Goal: Task Accomplishment & Management: Use online tool/utility

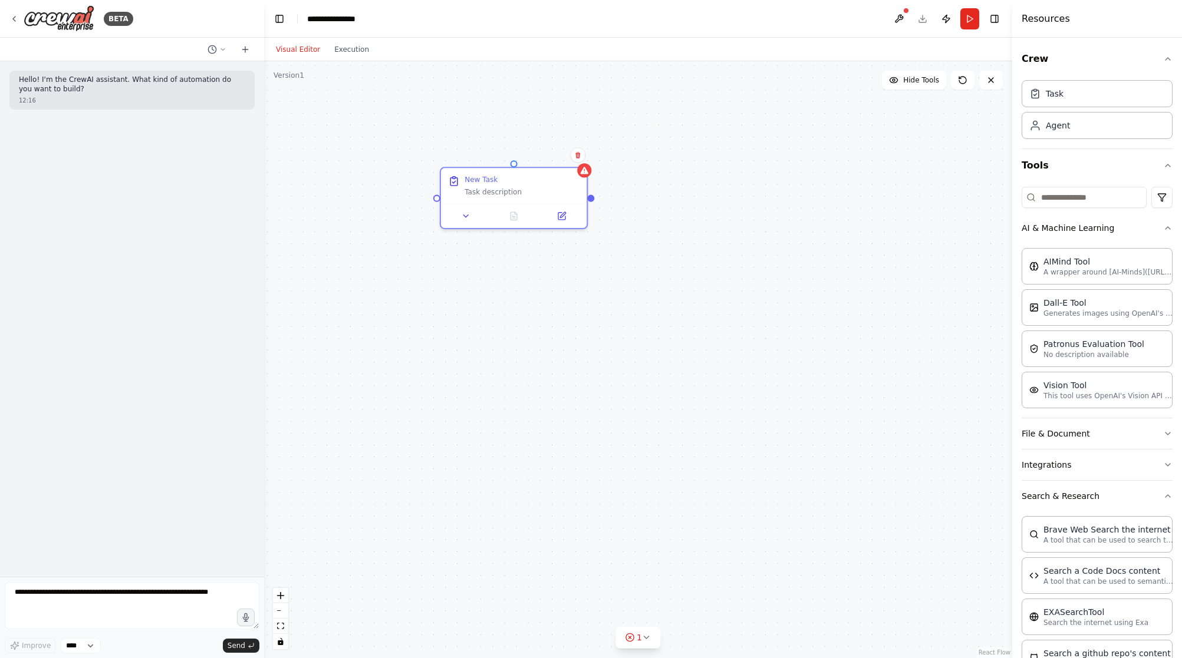
click at [735, 303] on div "New Task Task description" at bounding box center [638, 359] width 748 height 597
click at [1096, 201] on input at bounding box center [1083, 197] width 125 height 21
click at [1146, 194] on html "**********" at bounding box center [591, 329] width 1182 height 658
click at [1116, 193] on input at bounding box center [1083, 197] width 125 height 21
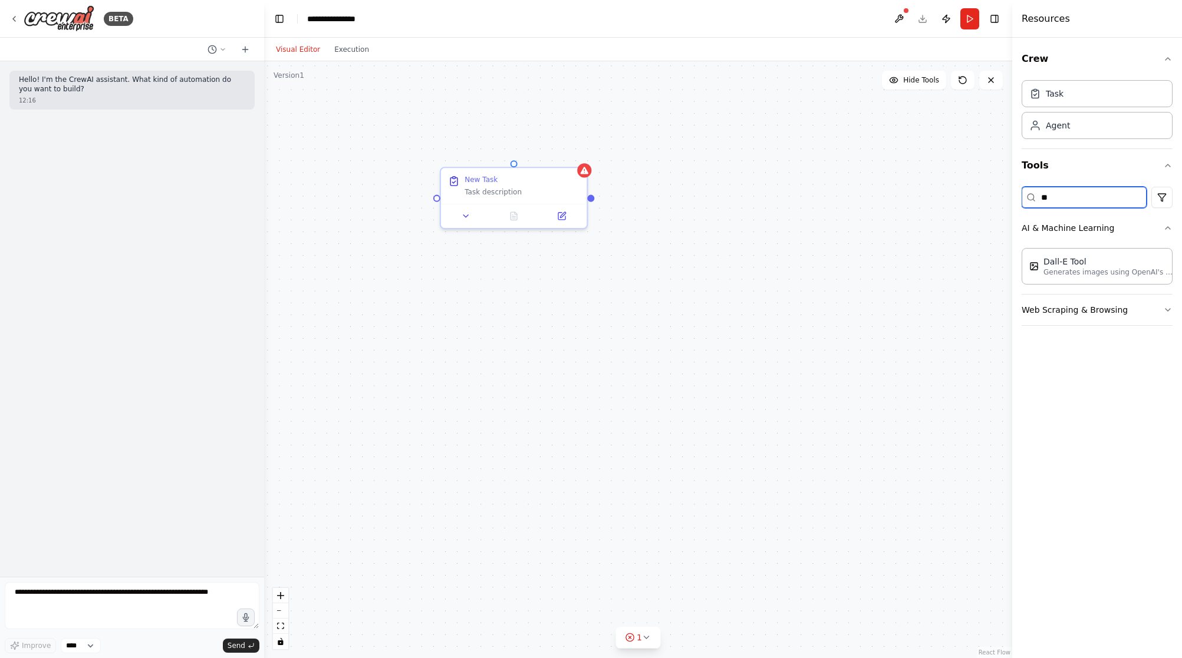
type input "*"
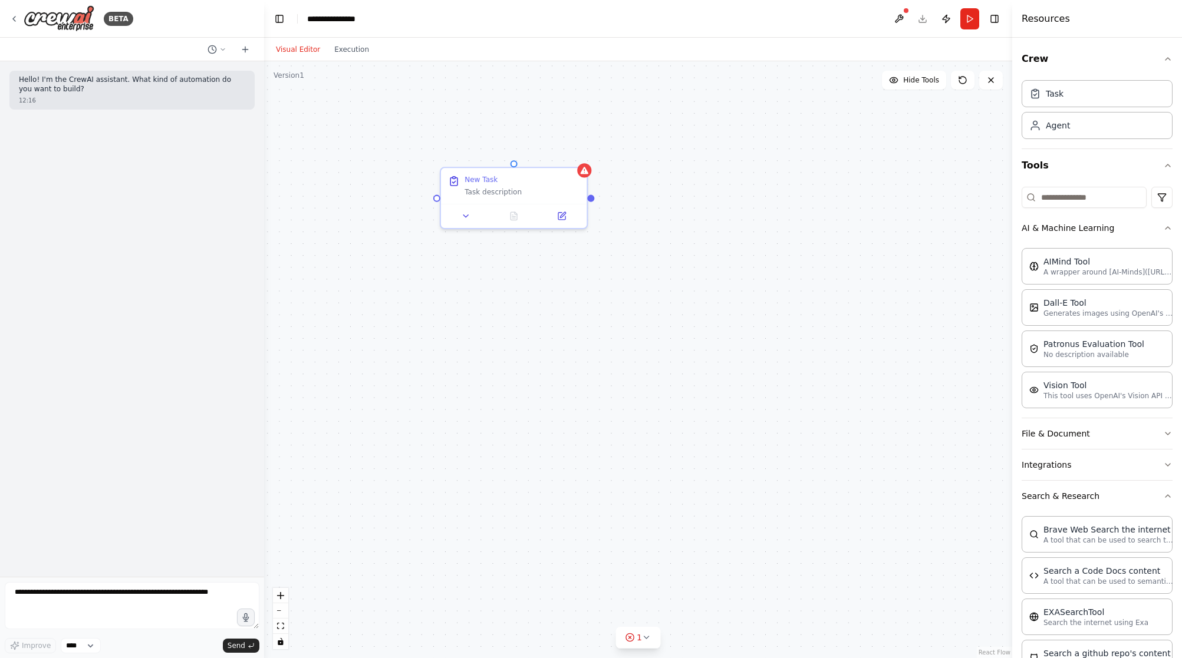
click at [758, 255] on div "New Task Task description" at bounding box center [638, 359] width 748 height 597
drag, startPoint x: 724, startPoint y: 499, endPoint x: 552, endPoint y: 295, distance: 266.4
click at [552, 295] on div "Goal of the agent" at bounding box center [593, 298] width 115 height 9
click at [553, 345] on button at bounding box center [550, 339] width 67 height 14
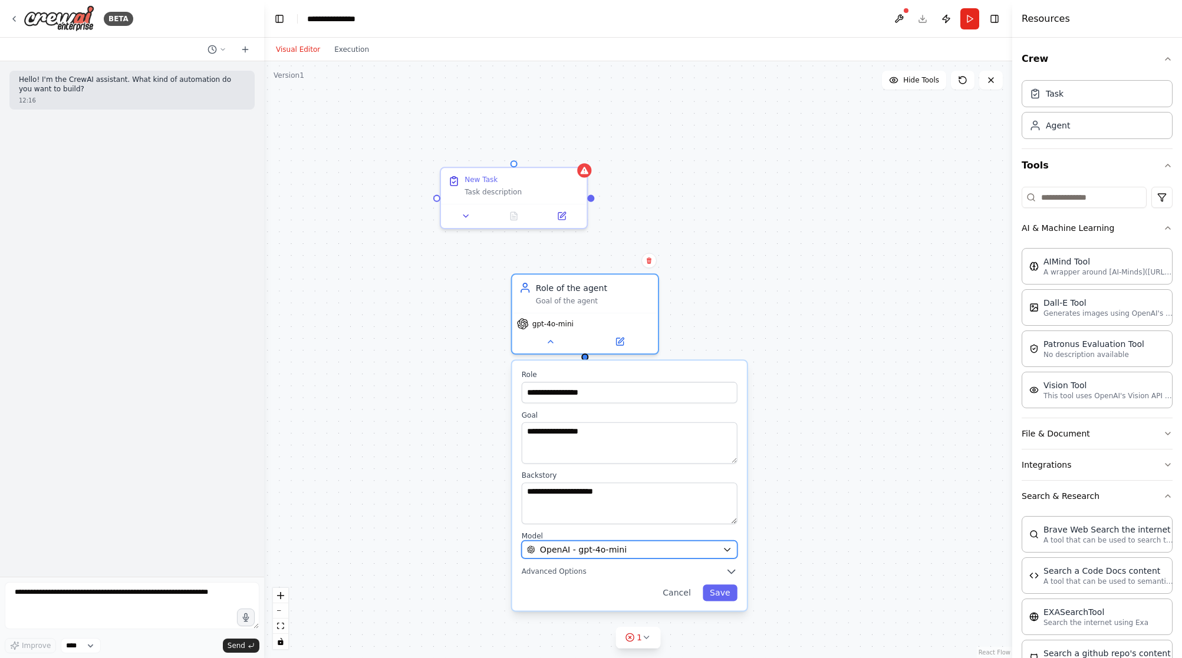
click at [728, 546] on icon "button" at bounding box center [727, 549] width 9 height 9
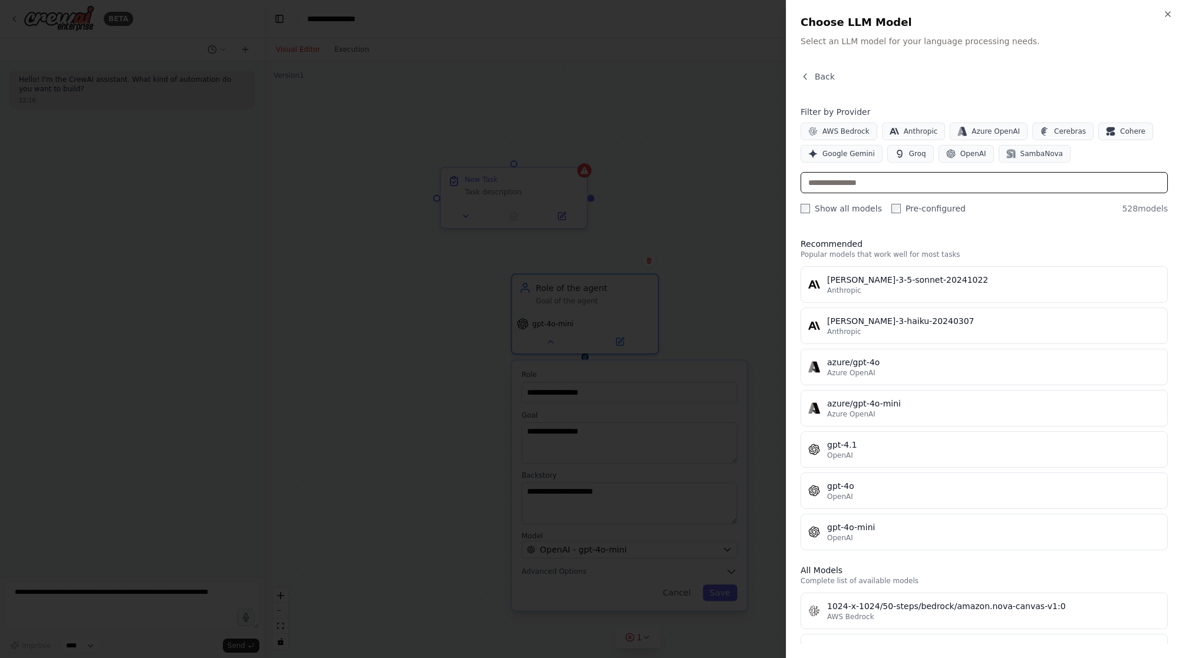
click at [940, 179] on input "text" at bounding box center [983, 182] width 367 height 21
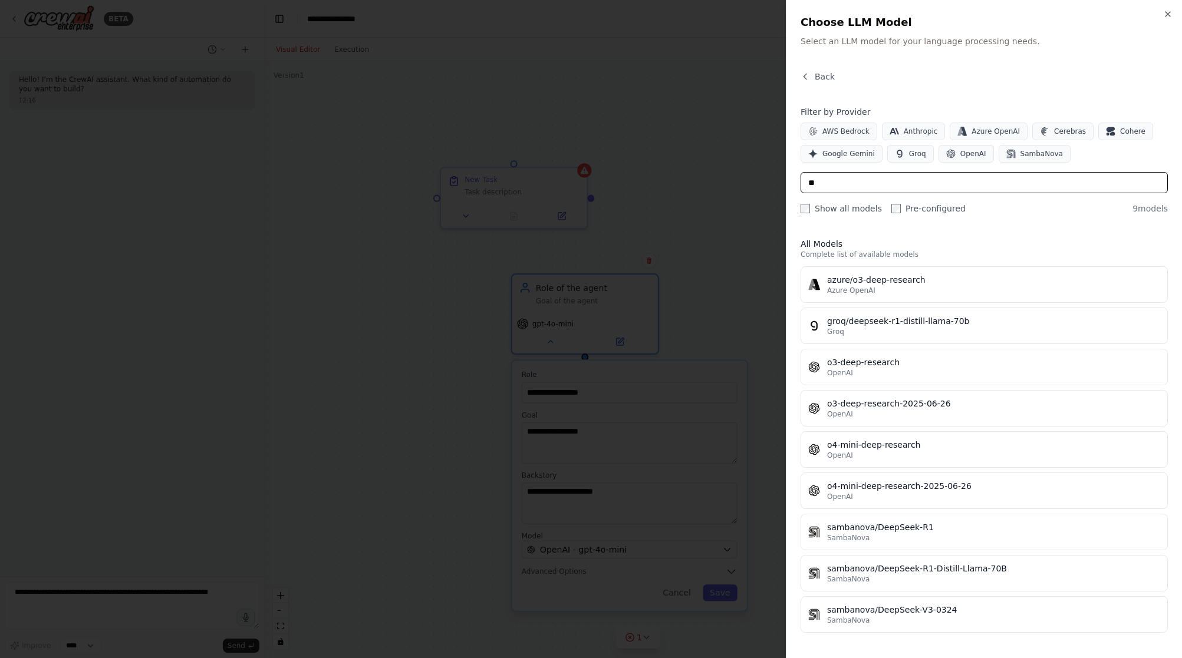
type input "*"
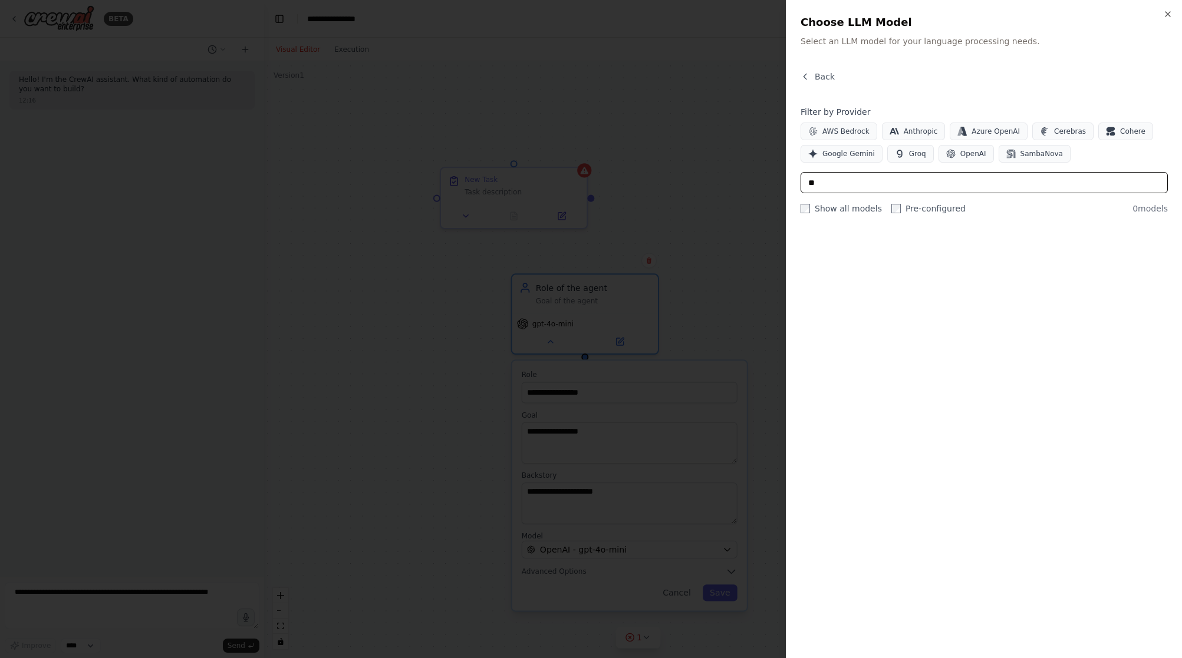
type input "*"
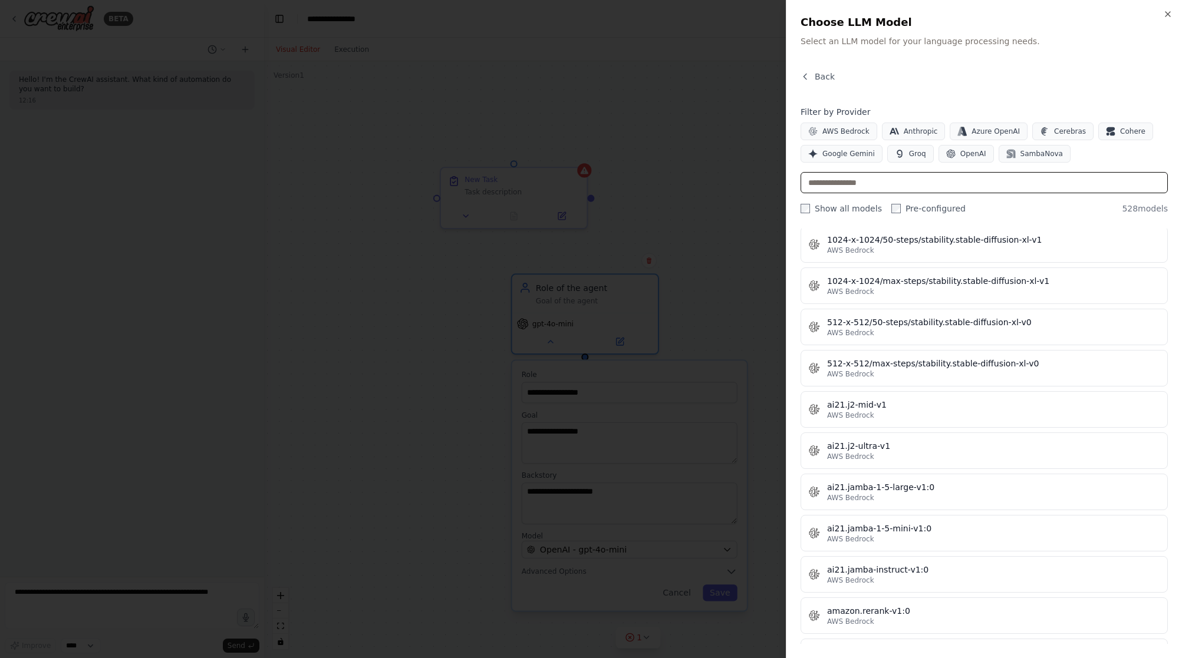
scroll to position [572, 0]
type input "*"
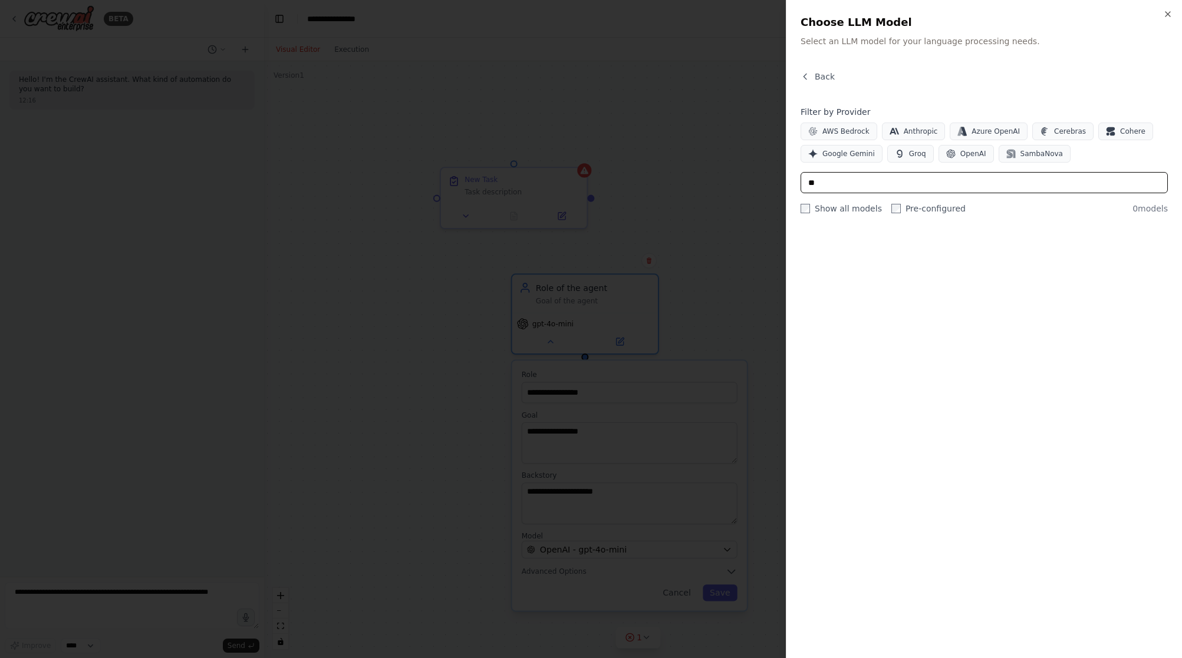
scroll to position [0, 0]
type input "**"
click at [820, 75] on span "Back" at bounding box center [824, 77] width 20 height 12
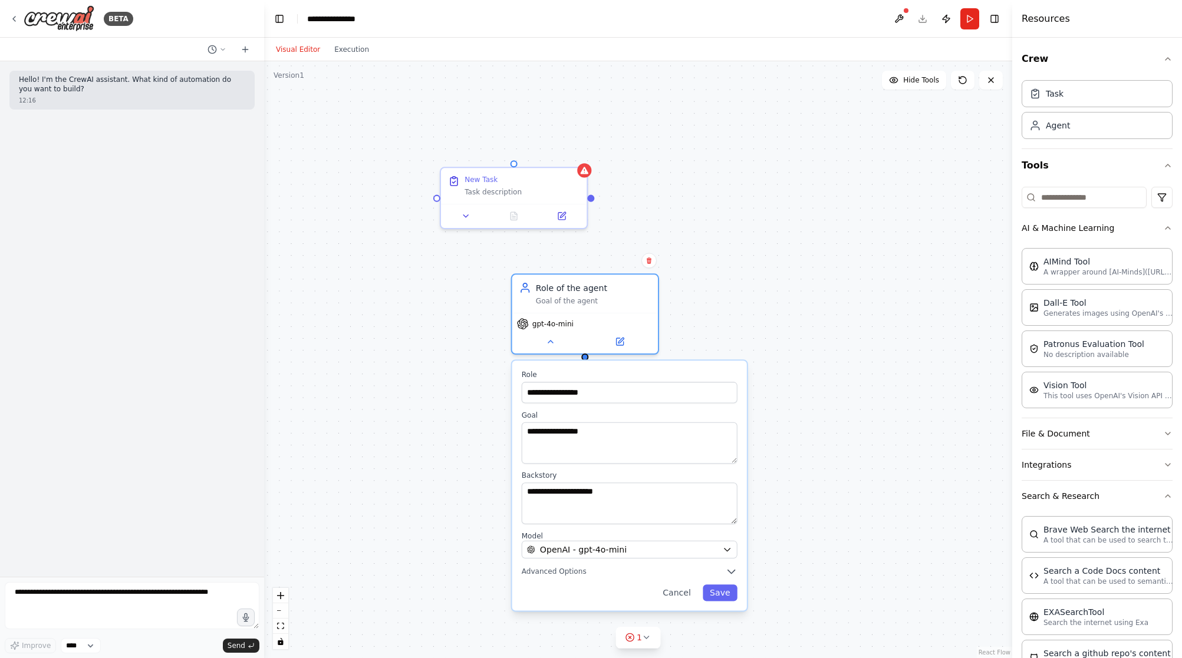
click at [849, 461] on div "**********" at bounding box center [638, 359] width 748 height 597
click at [650, 566] on button "Advanced Options" at bounding box center [630, 572] width 216 height 12
click at [556, 571] on span "Advanced Options" at bounding box center [554, 571] width 65 height 9
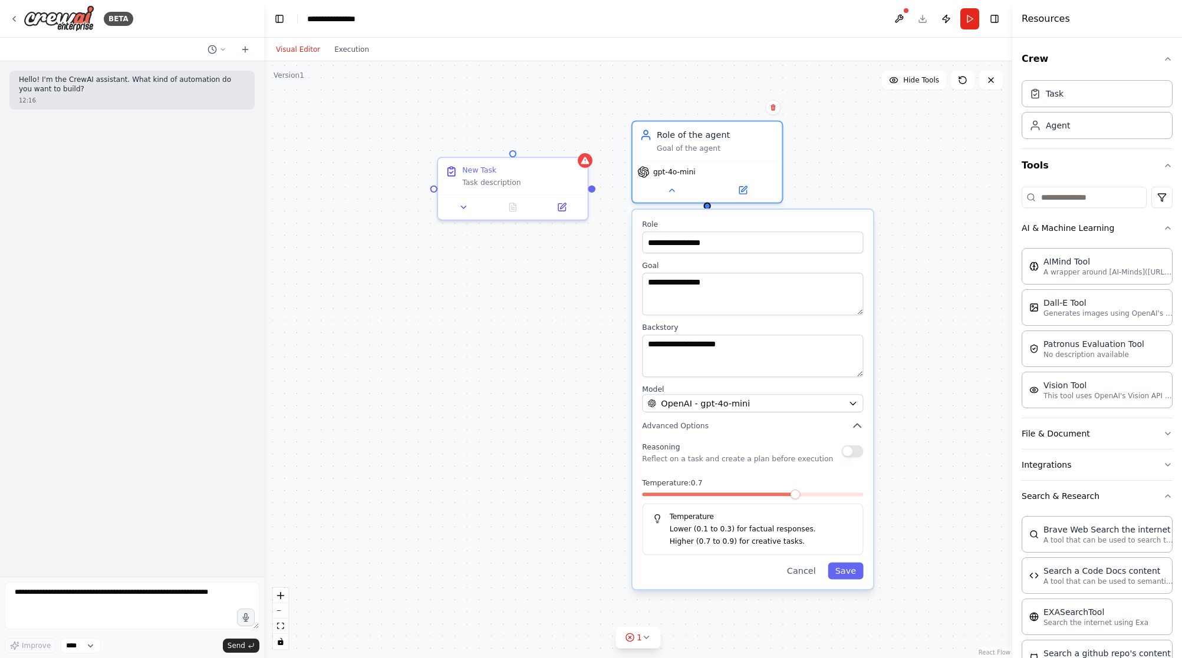
drag, startPoint x: 556, startPoint y: 571, endPoint x: 687, endPoint y: 385, distance: 226.8
click at [687, 385] on div "**********" at bounding box center [752, 400] width 240 height 380
click at [533, 436] on div "**********" at bounding box center [638, 359] width 748 height 597
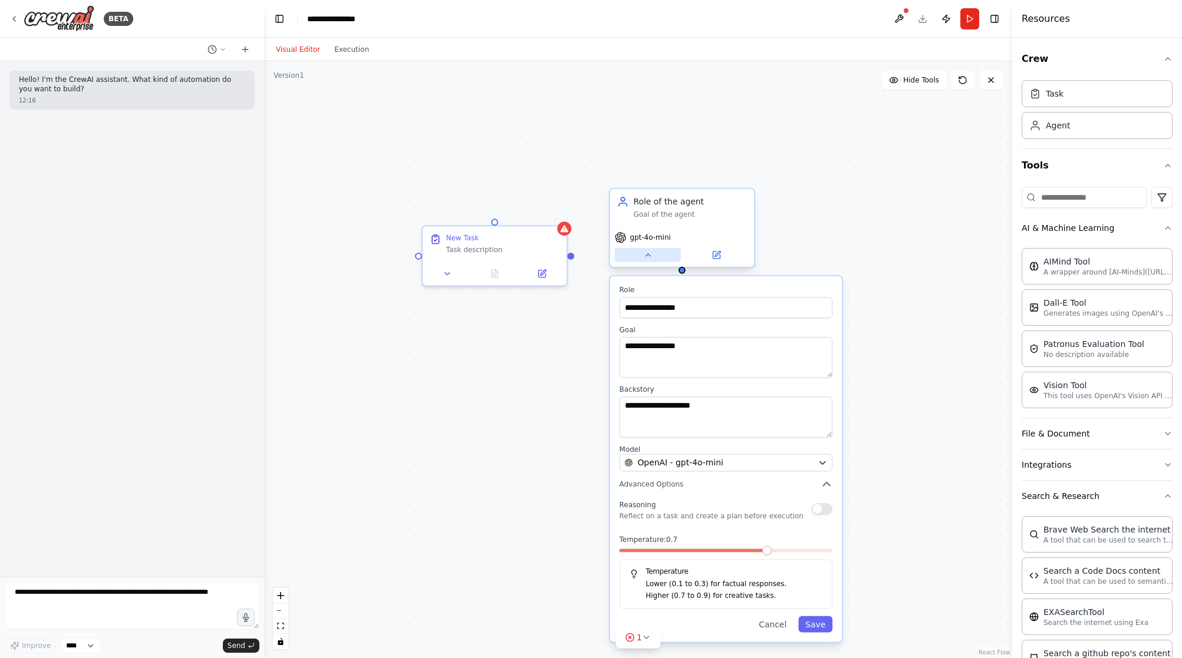
click at [662, 257] on button at bounding box center [648, 255] width 66 height 14
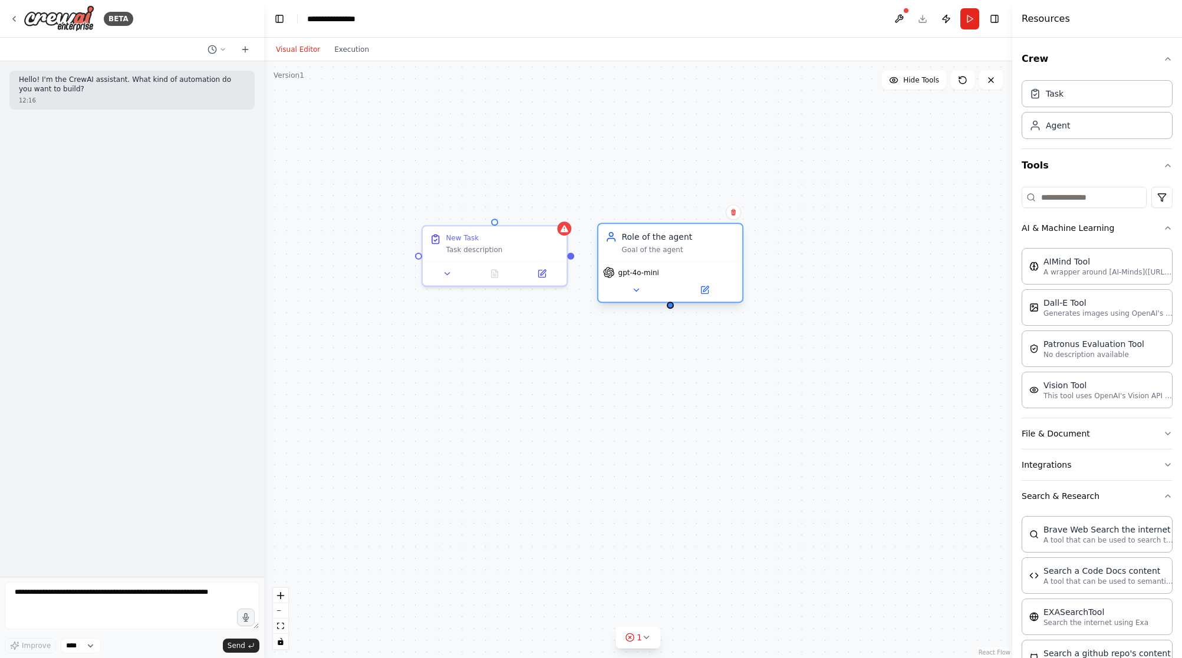
drag, startPoint x: 727, startPoint y: 236, endPoint x: 717, endPoint y: 272, distance: 37.2
click at [717, 272] on div "gpt-4o-mini" at bounding box center [670, 273] width 134 height 12
click at [810, 432] on div "New Task Task description Role of the agent Goal of the agent gpt-4o-mini" at bounding box center [638, 359] width 748 height 597
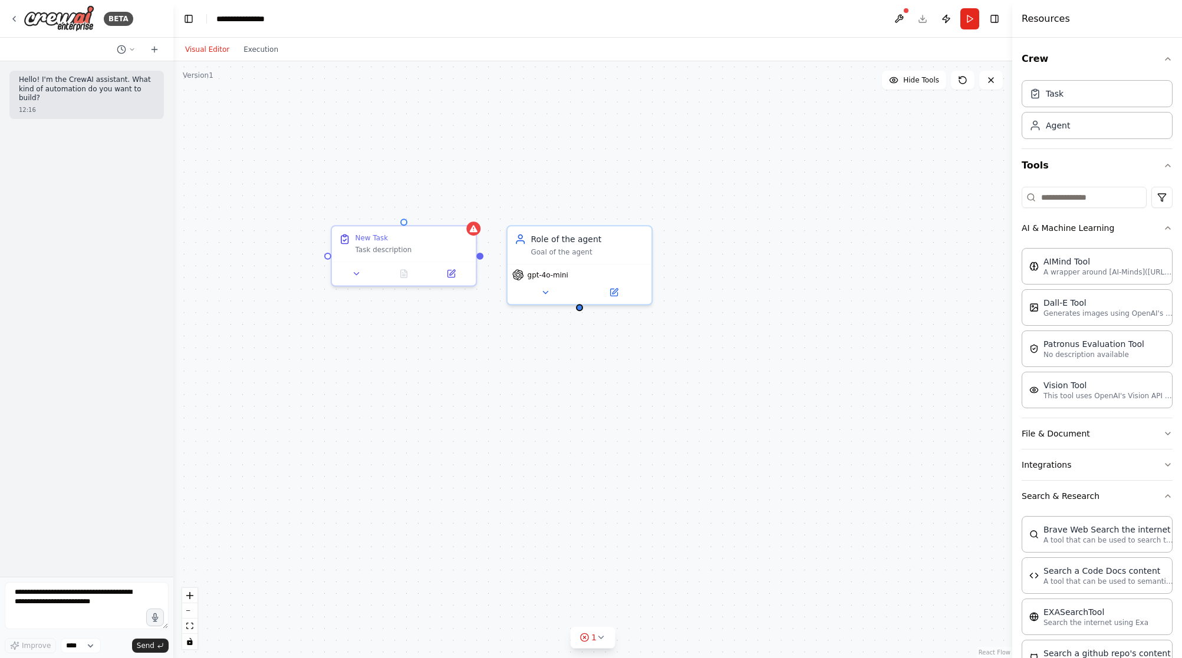
drag, startPoint x: 262, startPoint y: 210, endPoint x: 201, endPoint y: 271, distance: 86.3
click at [190, 259] on div "**********" at bounding box center [591, 329] width 1182 height 658
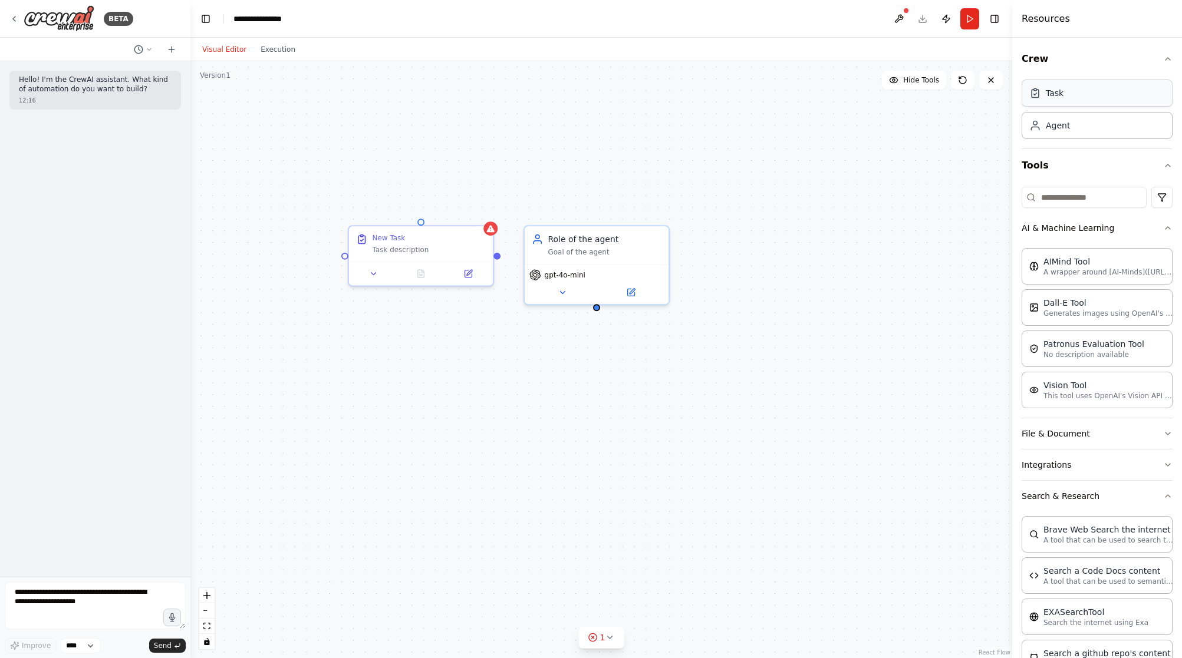
click at [1105, 93] on div "Task" at bounding box center [1096, 93] width 151 height 27
click at [381, 273] on button at bounding box center [374, 272] width 40 height 14
click at [373, 466] on button "Async Execution" at bounding box center [368, 467] width 21 height 12
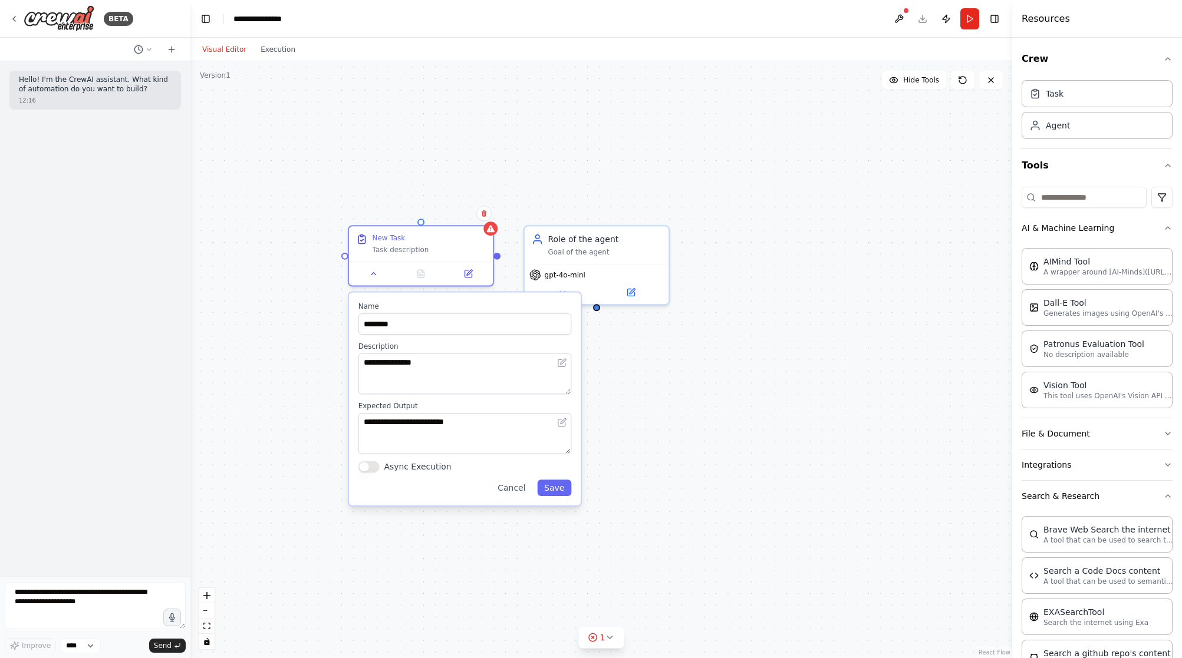
type button "on"
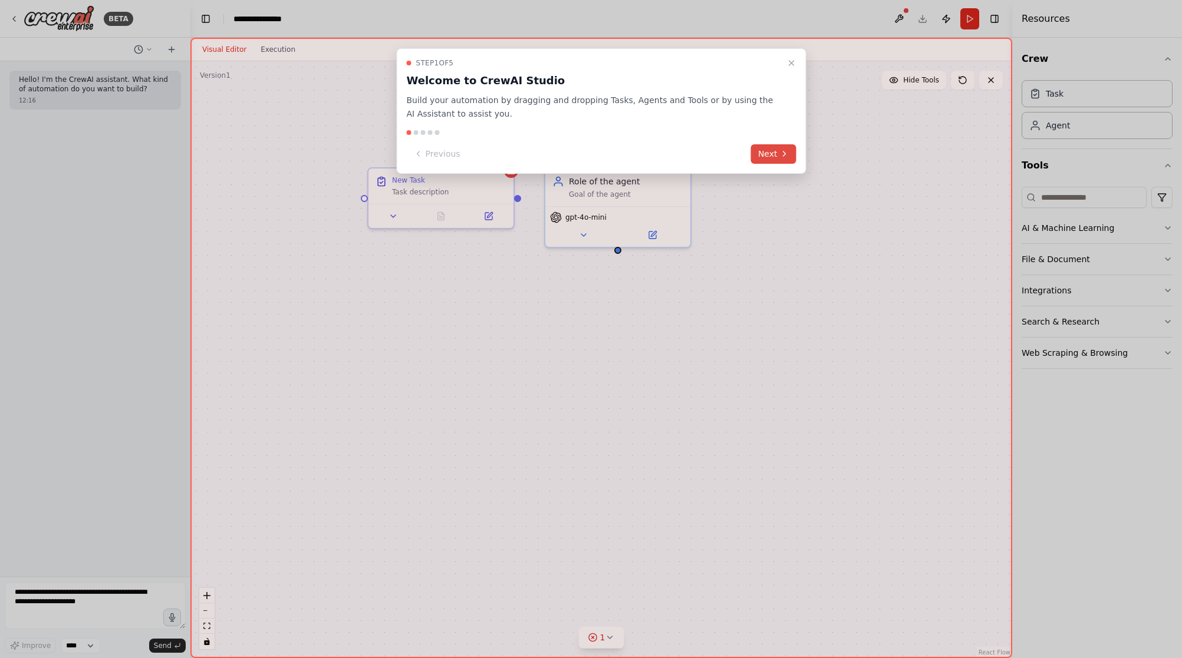
click at [787, 147] on button "Next" at bounding box center [773, 153] width 45 height 19
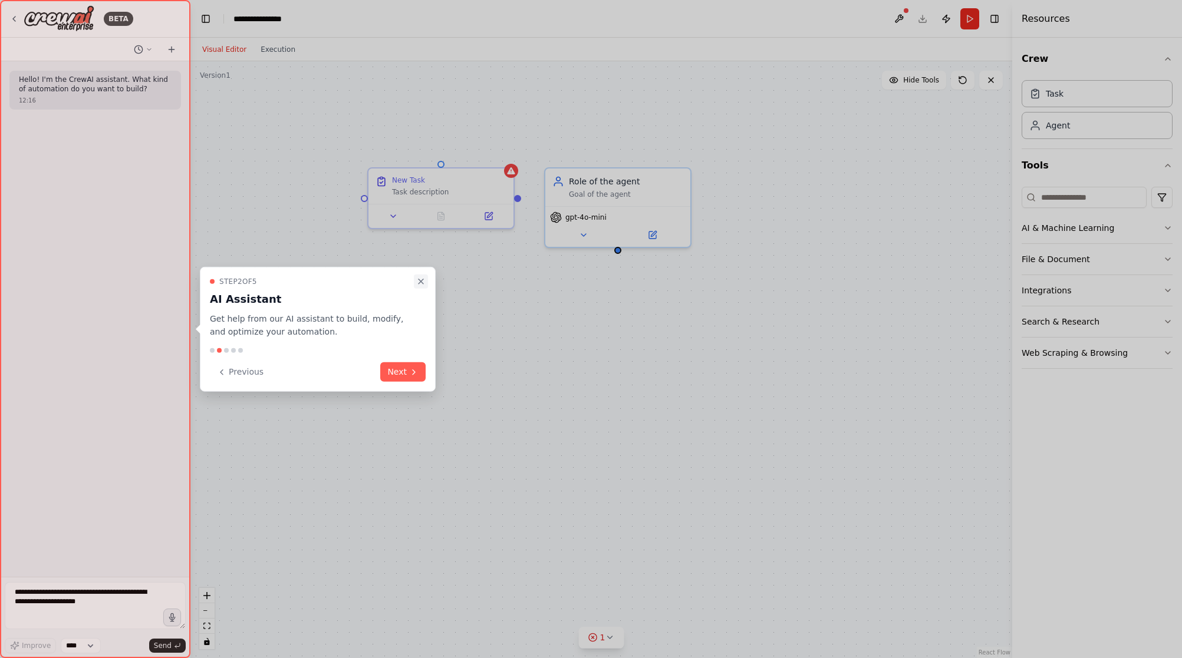
click at [422, 286] on button "Close walkthrough" at bounding box center [421, 281] width 14 height 14
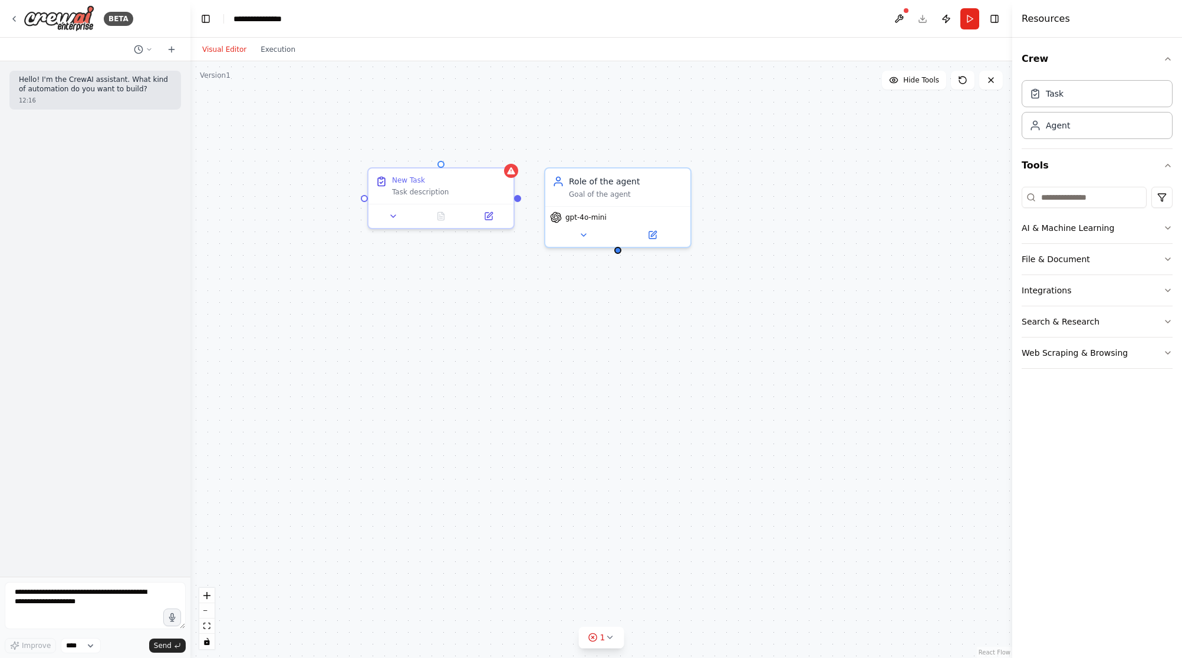
click at [841, 405] on div "New Task Task description Role of the agent Goal of the agent gpt-4o-mini" at bounding box center [601, 359] width 822 height 597
click at [1161, 224] on button "AI & Machine Learning" at bounding box center [1096, 228] width 151 height 31
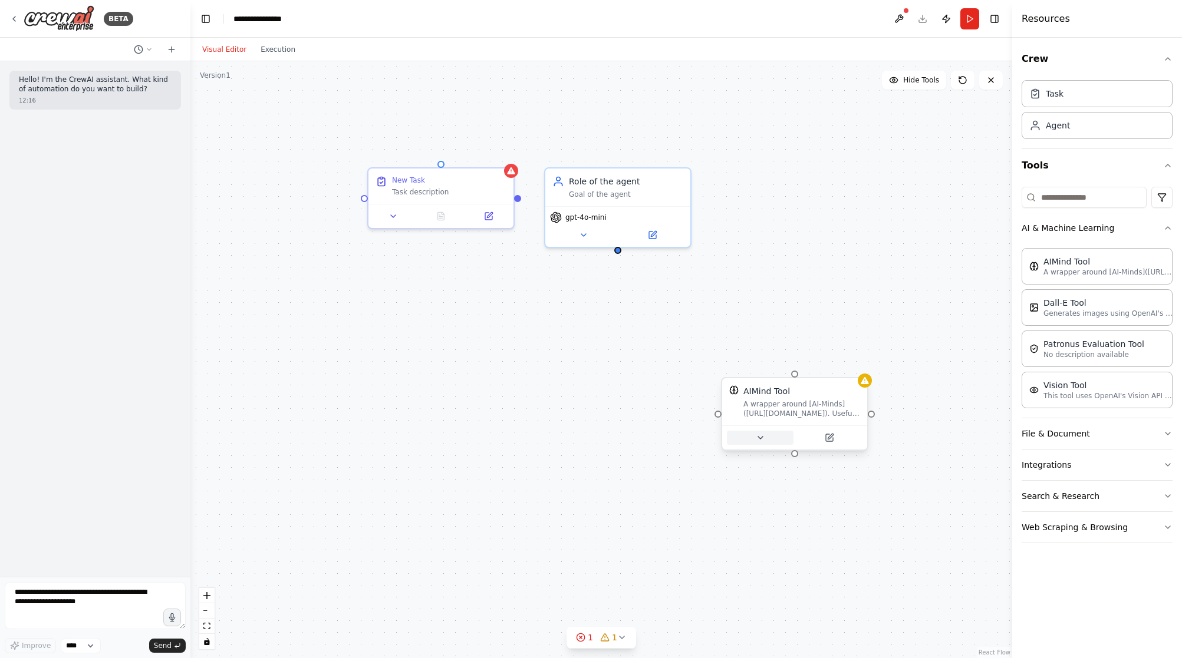
click at [763, 444] on button at bounding box center [760, 438] width 67 height 14
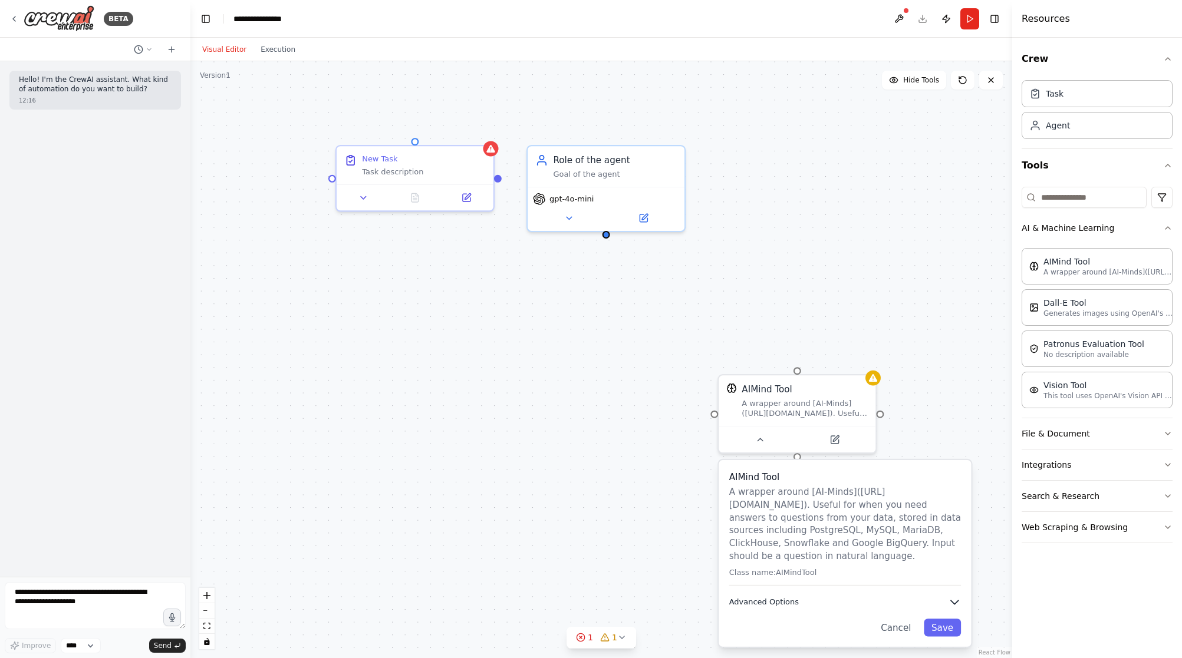
click at [863, 601] on button "Advanced Options" at bounding box center [845, 602] width 232 height 13
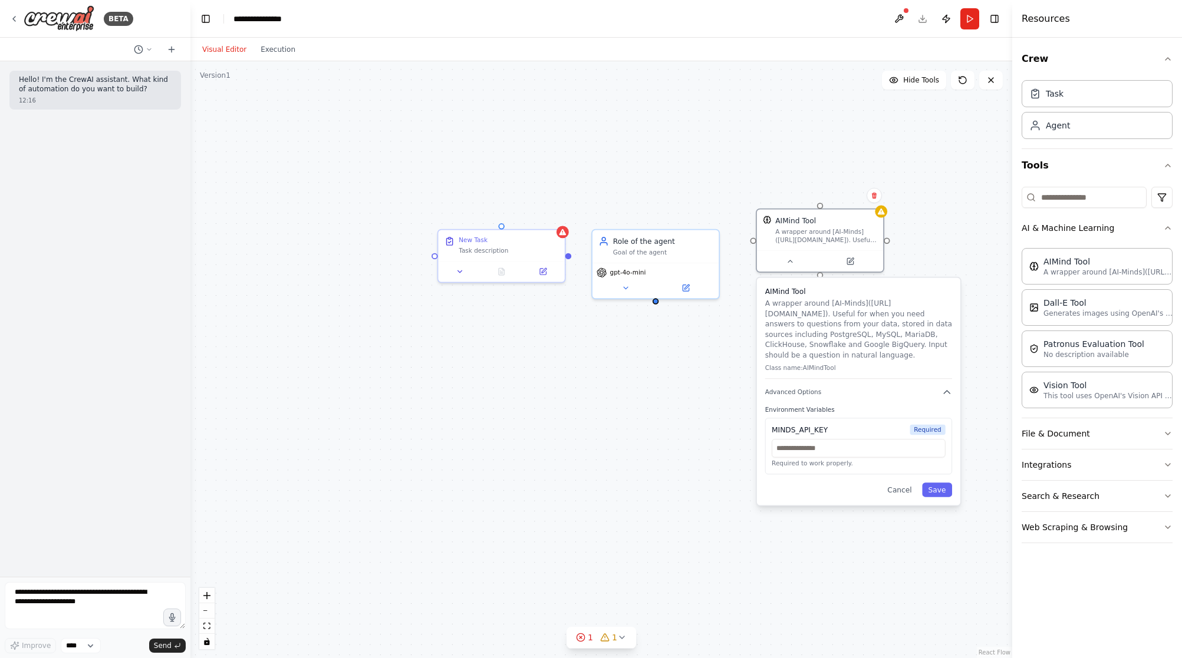
drag, startPoint x: 857, startPoint y: 572, endPoint x: 873, endPoint y: 351, distance: 221.6
click at [873, 351] on div "AIMind Tool A wrapper around [AI-Minds]([URL][DOMAIN_NAME]). Useful for when yo…" at bounding box center [858, 332] width 187 height 93
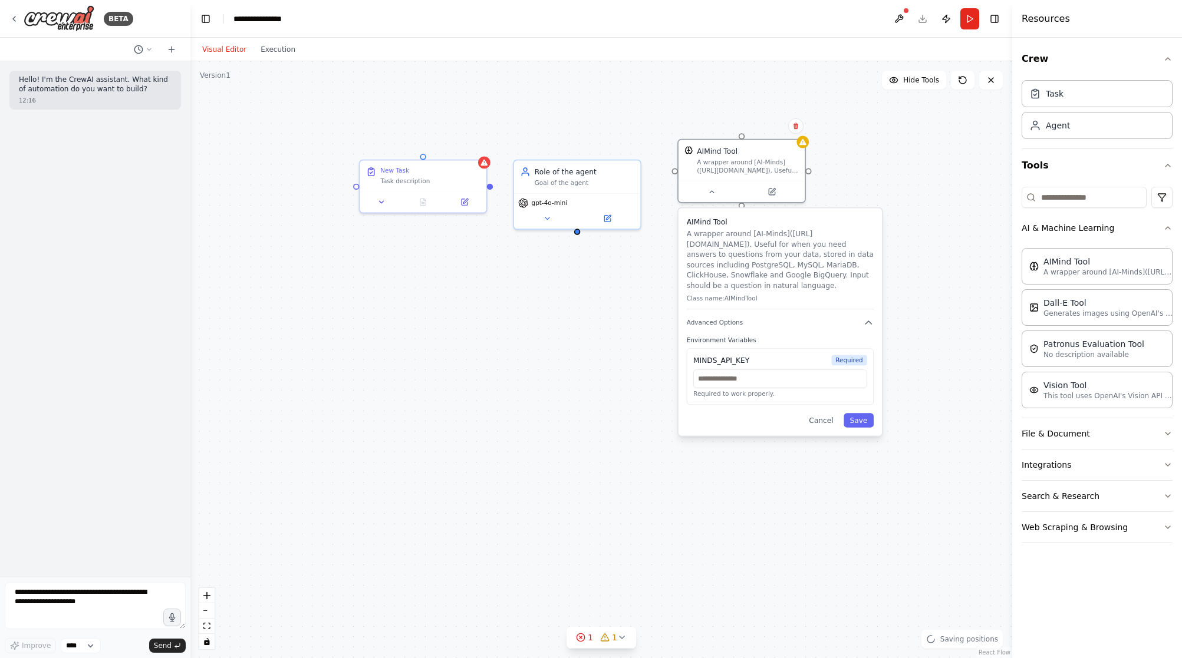
drag, startPoint x: 612, startPoint y: 501, endPoint x: 533, endPoint y: 431, distance: 104.8
click at [533, 431] on div "New Task Task description Role of the agent Goal of the agent gpt-4o-mini AIMin…" at bounding box center [601, 359] width 822 height 597
click at [830, 417] on button "Cancel" at bounding box center [821, 420] width 37 height 14
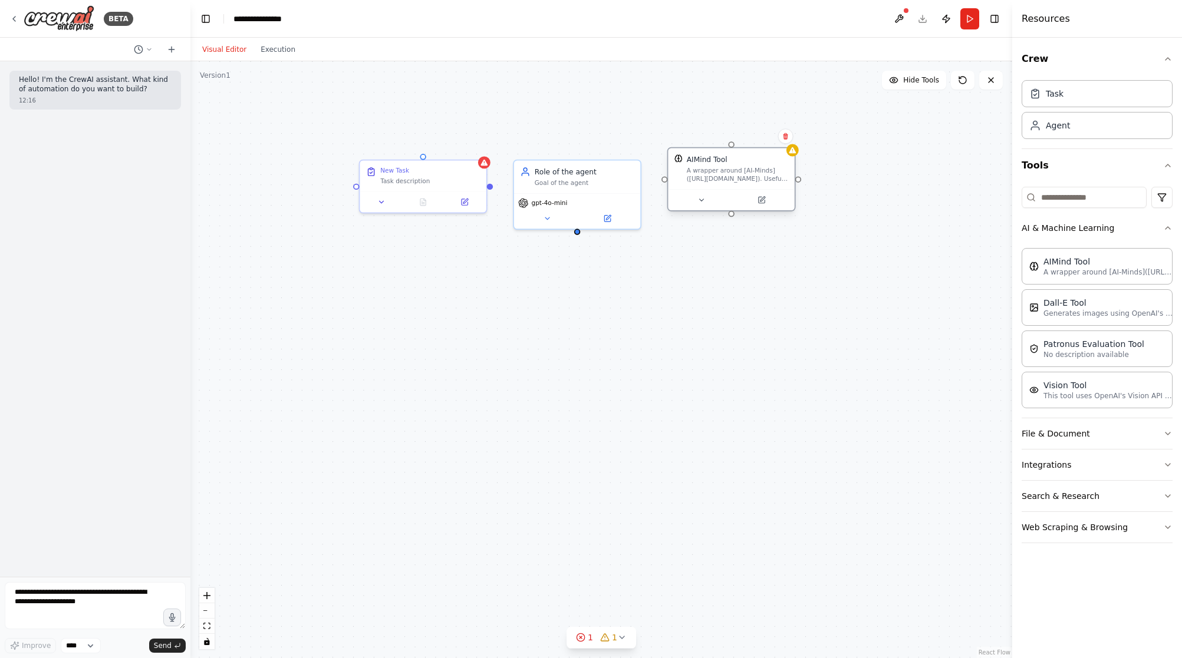
drag, startPoint x: 758, startPoint y: 166, endPoint x: 752, endPoint y: 175, distance: 11.1
click at [752, 175] on div "A wrapper around [AI-Minds]([URL][DOMAIN_NAME]). Useful for when you need answe…" at bounding box center [738, 175] width 102 height 17
click at [906, 293] on icon at bounding box center [906, 295] width 8 height 8
click at [963, 378] on button "Advanced Options" at bounding box center [975, 376] width 187 height 10
click at [792, 474] on div "New Task Task description Role of the agent Goal of the agent gpt-4o-mini AIMin…" at bounding box center [601, 359] width 822 height 597
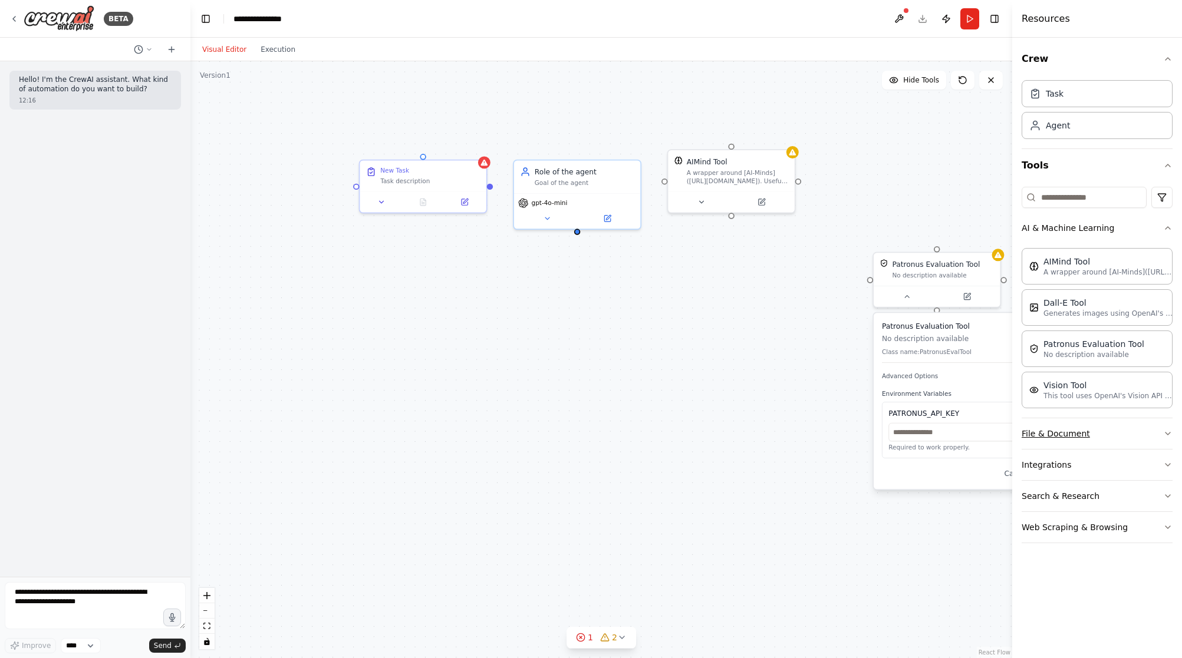
click at [1070, 437] on button "File & Document" at bounding box center [1096, 433] width 151 height 31
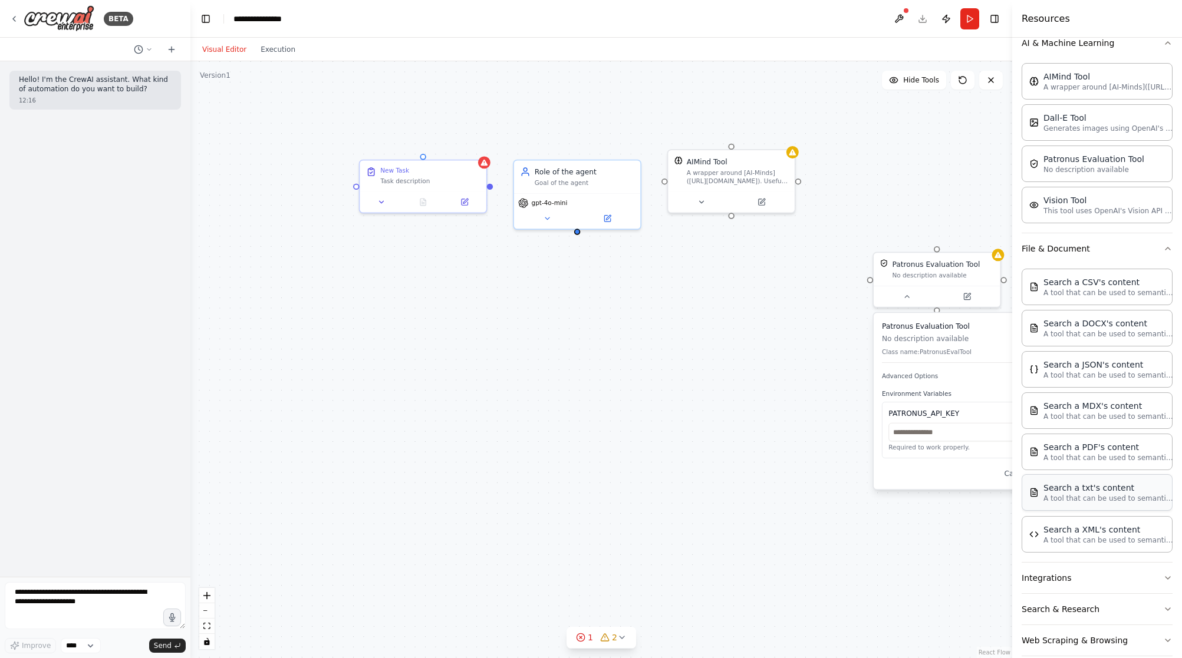
scroll to position [202, 0]
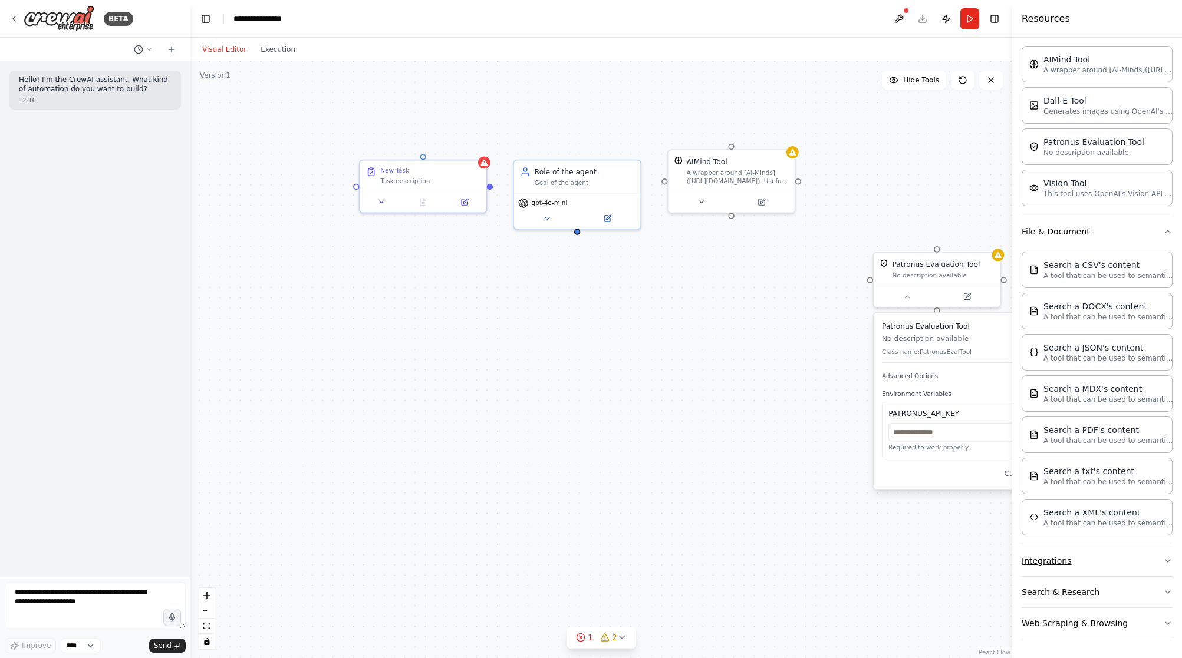
click at [1077, 556] on button "Integrations" at bounding box center [1096, 561] width 151 height 31
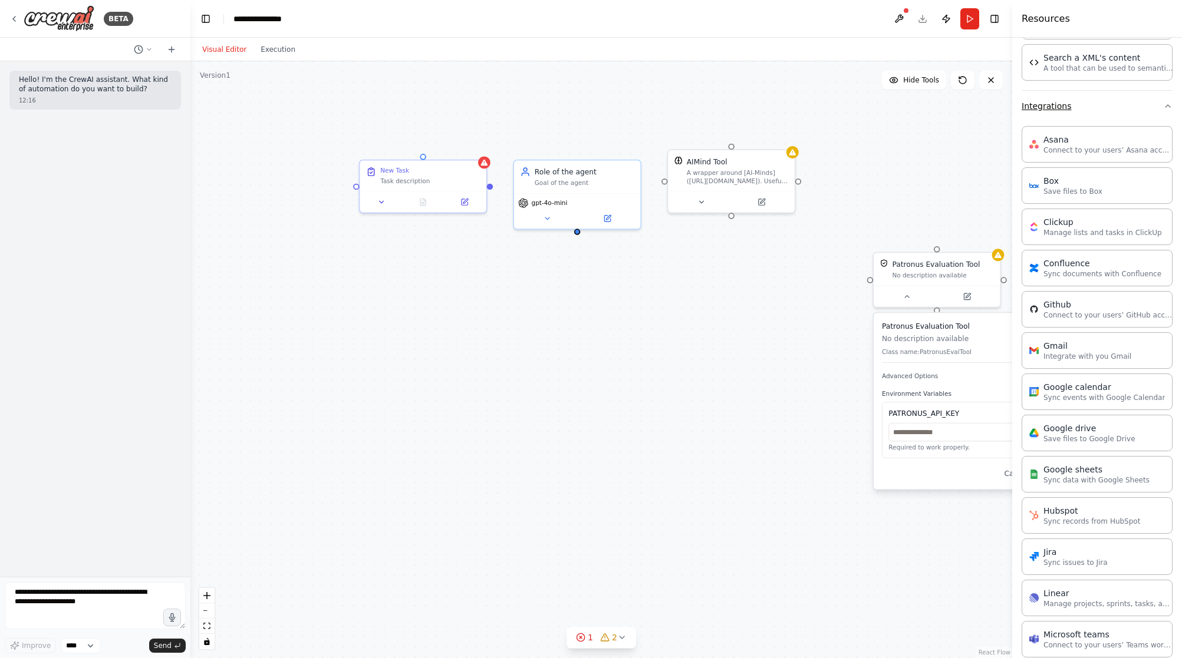
scroll to position [521, 0]
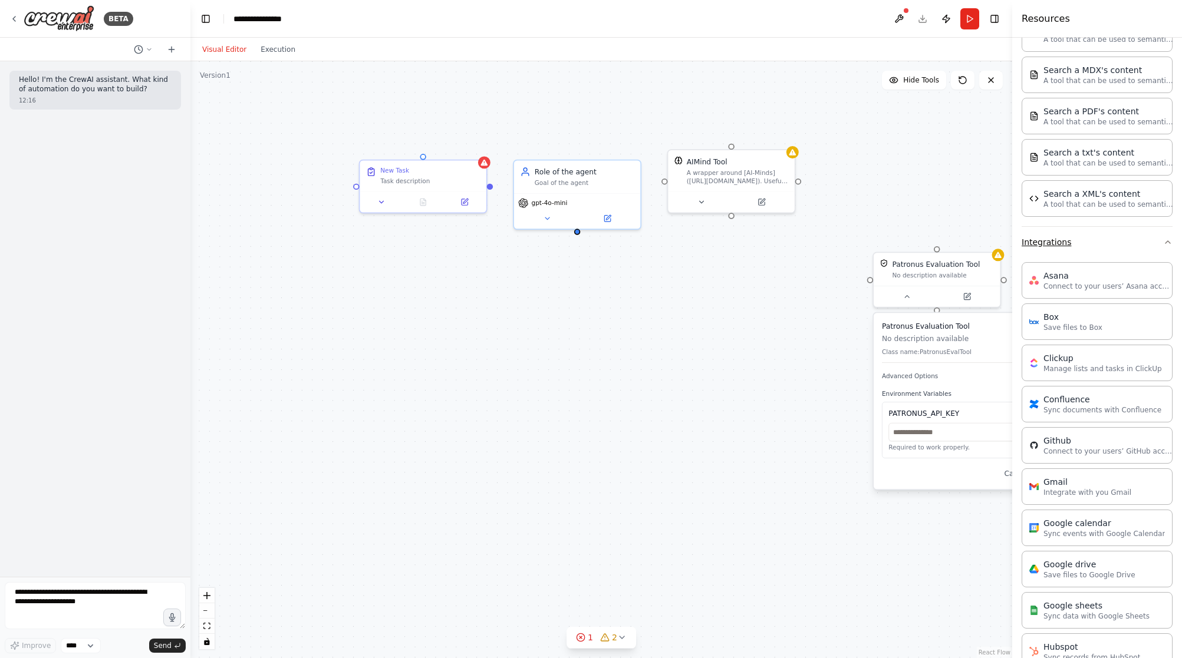
click at [1086, 241] on button "Integrations" at bounding box center [1096, 242] width 151 height 31
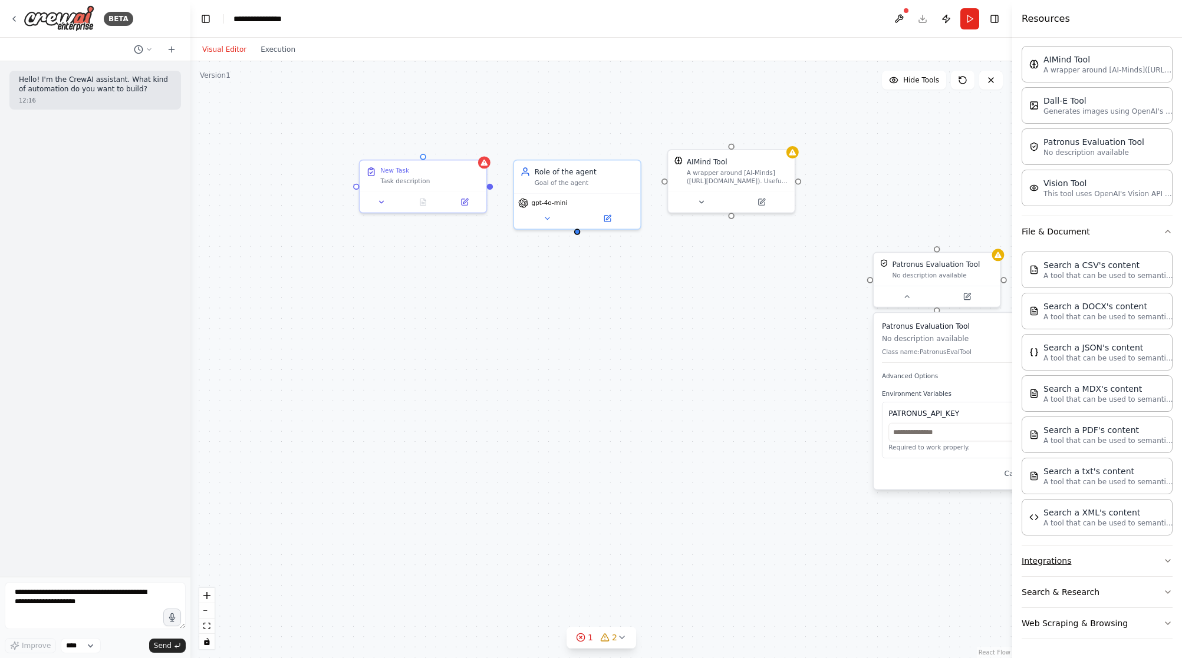
scroll to position [202, 0]
click at [1148, 603] on button "Search & Research" at bounding box center [1096, 592] width 151 height 31
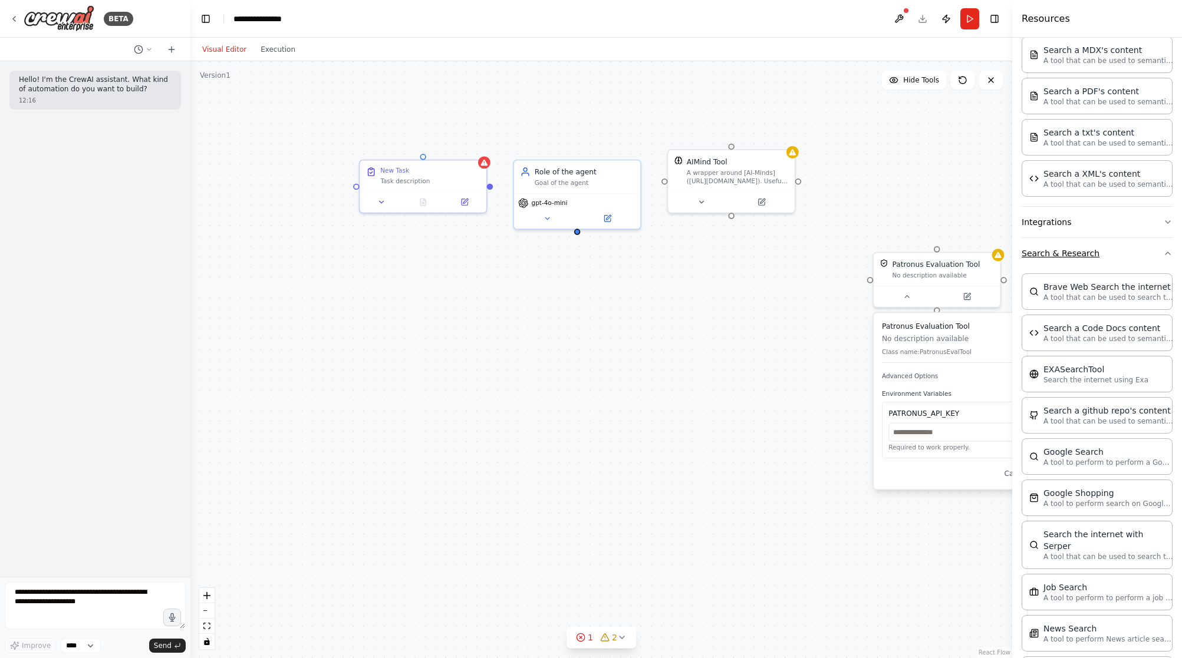
scroll to position [710, 0]
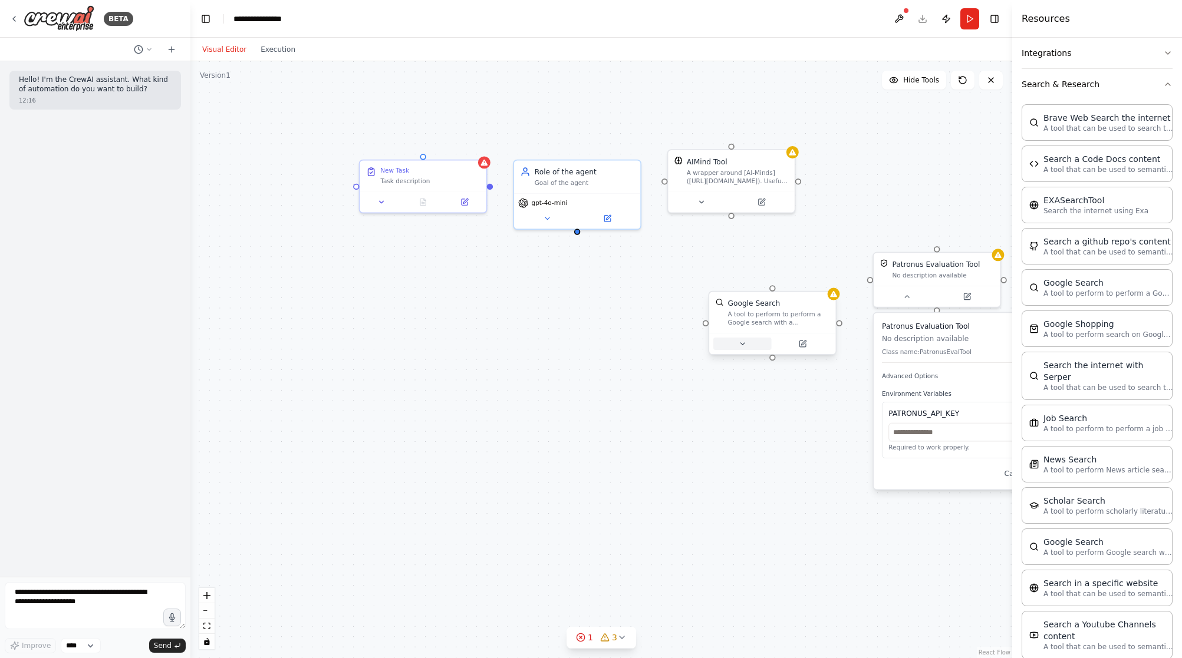
click at [727, 348] on button at bounding box center [742, 344] width 58 height 12
click at [794, 432] on button "Advanced Options" at bounding box center [810, 436] width 187 height 10
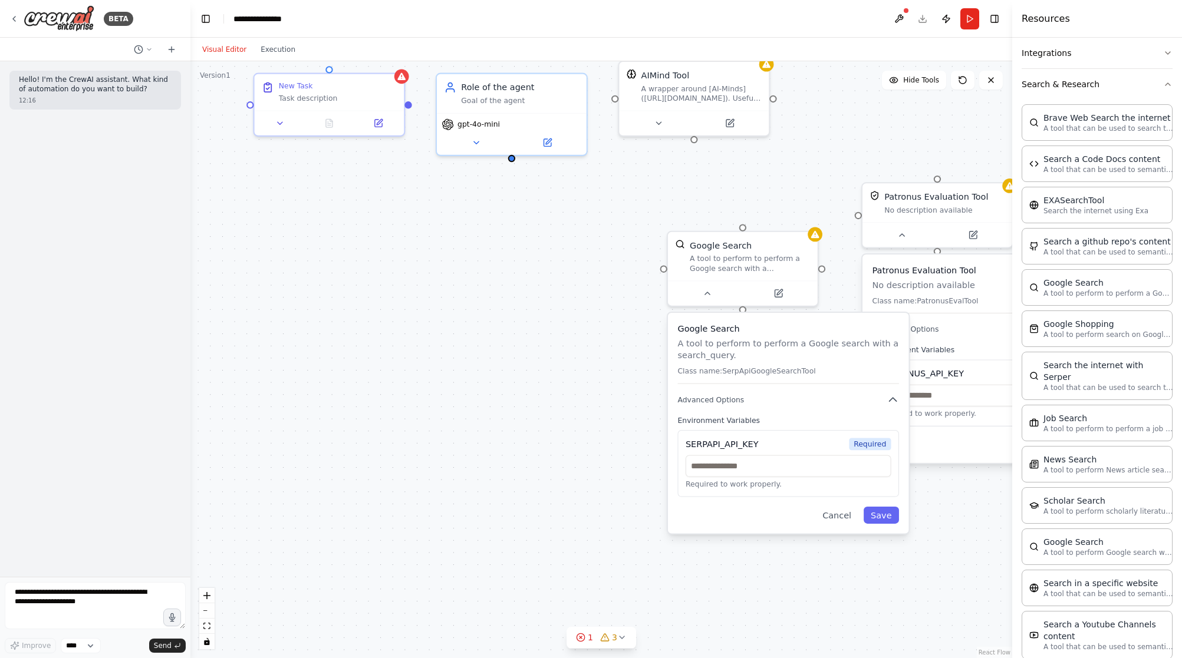
click at [769, 152] on div "New Task Task description Role of the agent Goal of the agent gpt-4o-mini AIMin…" at bounding box center [601, 359] width 822 height 597
click at [834, 519] on button "Cancel" at bounding box center [837, 515] width 44 height 17
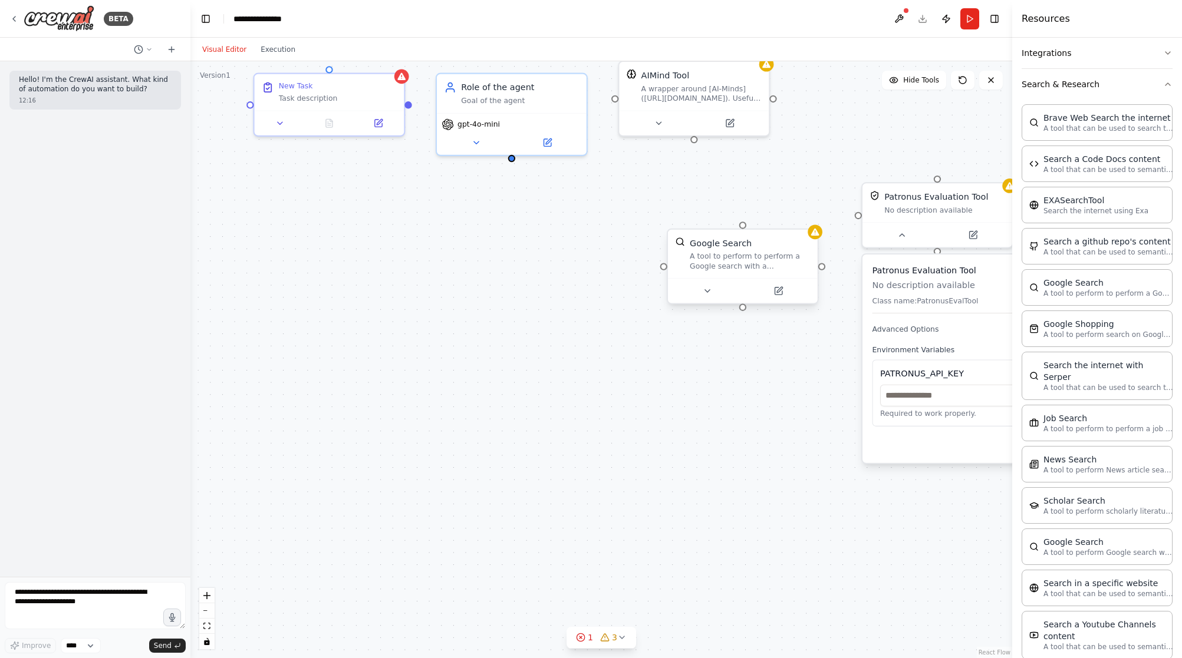
click at [703, 284] on button at bounding box center [706, 291] width 69 height 15
click at [744, 282] on div at bounding box center [743, 290] width 150 height 25
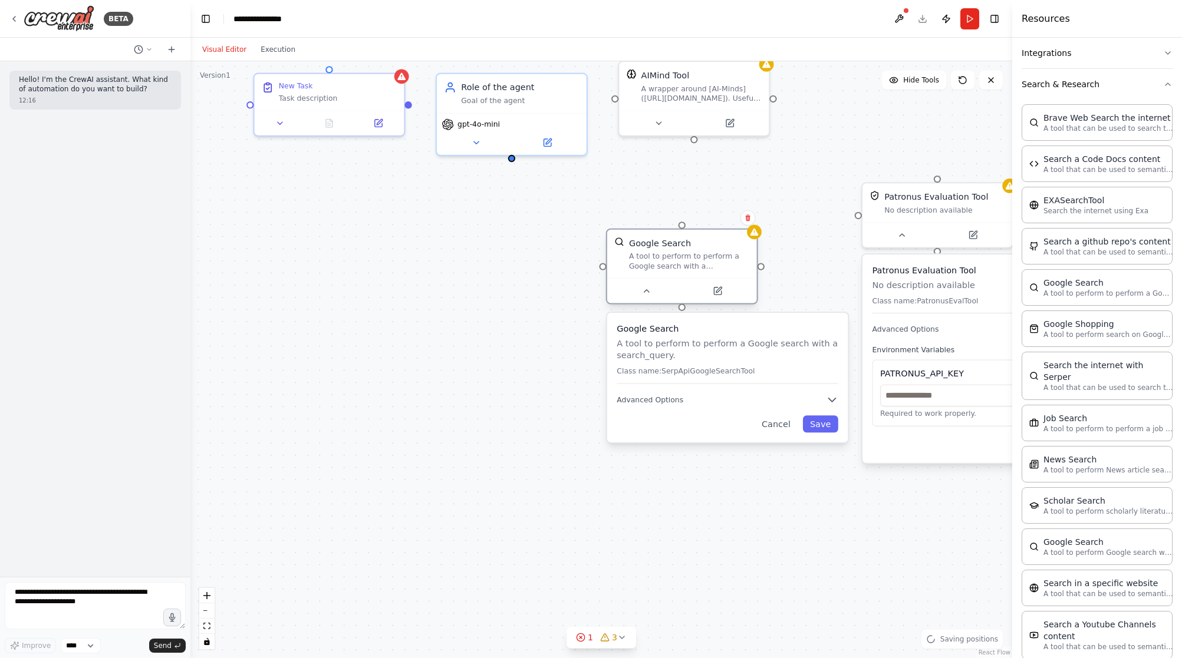
drag, startPoint x: 744, startPoint y: 282, endPoint x: 672, endPoint y: 302, distance: 74.6
click at [672, 302] on div at bounding box center [682, 290] width 150 height 25
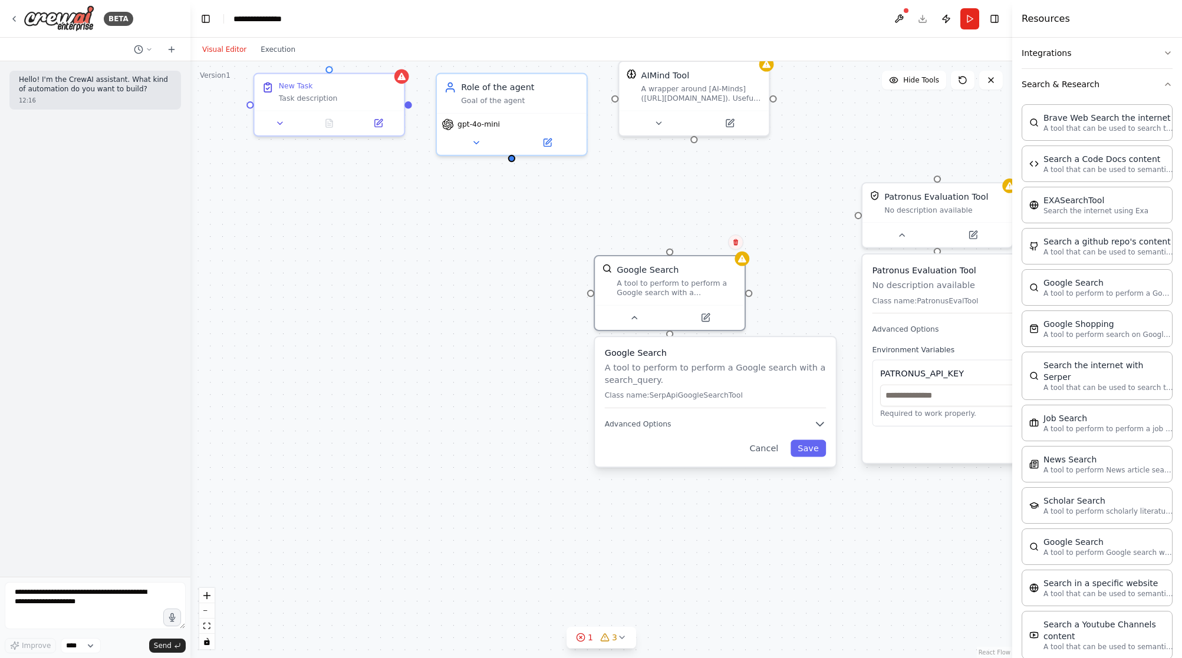
click at [738, 239] on icon at bounding box center [735, 242] width 7 height 7
click at [701, 242] on button "Confirm" at bounding box center [702, 242] width 42 height 14
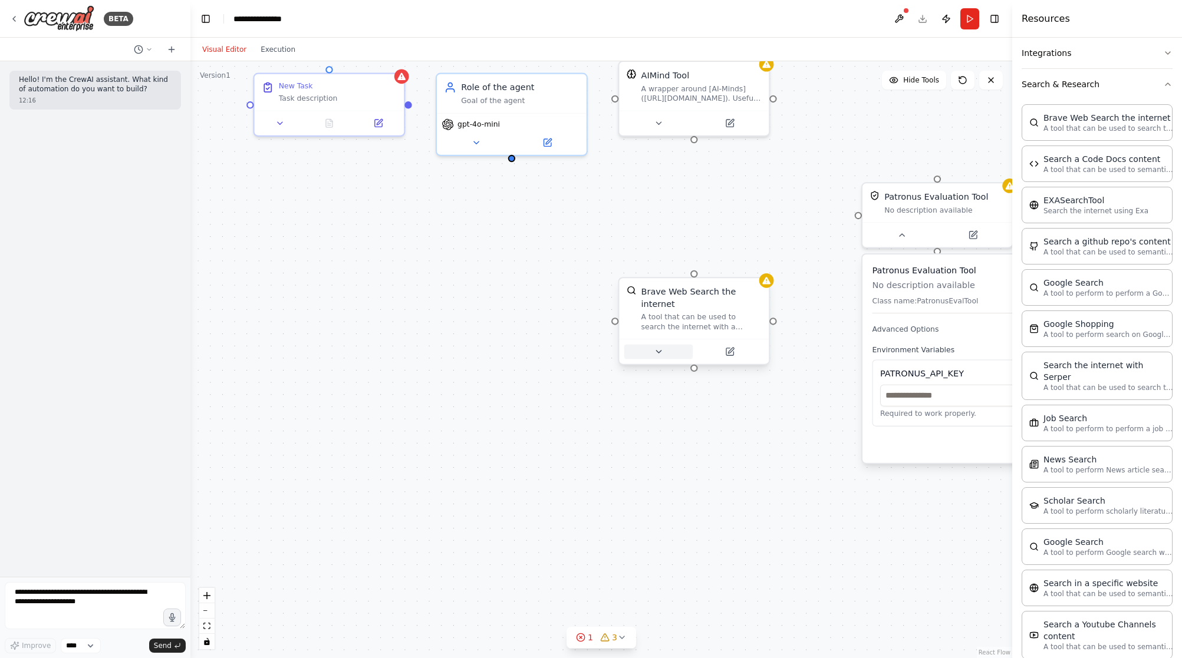
click at [669, 351] on button at bounding box center [658, 352] width 69 height 15
click at [771, 456] on button "Advanced Options" at bounding box center [739, 460] width 221 height 12
